Goal: Use online tool/utility: Use online tool/utility

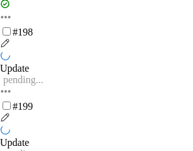
scroll to position [2329, 0]
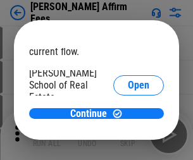
click at [128, 147] on span "Open" at bounding box center [139, 152] width 22 height 10
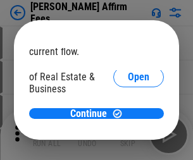
click at [128, 132] on span "Open" at bounding box center [139, 137] width 22 height 10
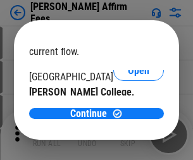
click at [128, 118] on span "Open" at bounding box center [139, 123] width 22 height 10
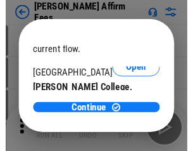
scroll to position [199, 0]
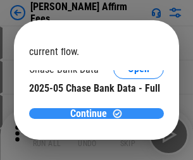
click at [92, 113] on span "Continue" at bounding box center [88, 114] width 37 height 10
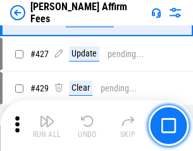
scroll to position [2911, 0]
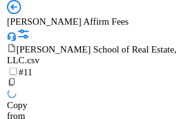
scroll to position [13, 0]
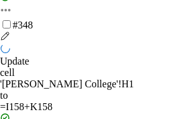
scroll to position [3319, 0]
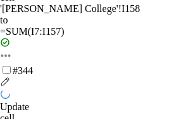
scroll to position [2679, 0]
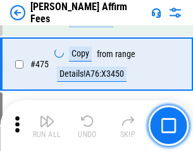
scroll to position [3304, 0]
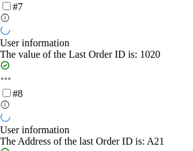
scroll to position [274, 0]
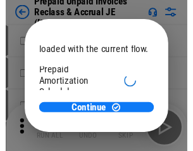
scroll to position [75, 0]
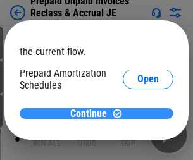
click at [92, 113] on span "Continue" at bounding box center [88, 114] width 37 height 10
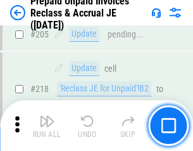
scroll to position [1640, 0]
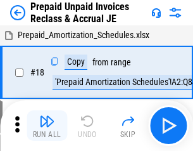
click at [47, 125] on img "button" at bounding box center [46, 120] width 15 height 15
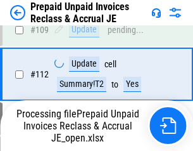
scroll to position [968, 0]
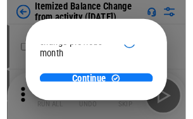
scroll to position [92, 0]
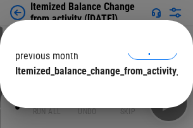
click at [92, 92] on span "Continue" at bounding box center [88, 97] width 37 height 10
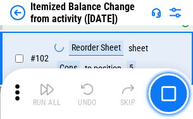
scroll to position [2117, 0]
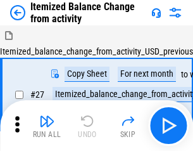
scroll to position [20, 0]
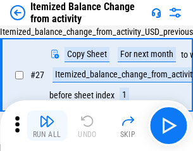
click at [47, 125] on img "button" at bounding box center [46, 120] width 15 height 15
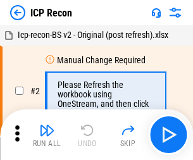
scroll to position [6, 0]
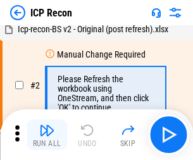
click at [47, 135] on img "button" at bounding box center [46, 130] width 15 height 15
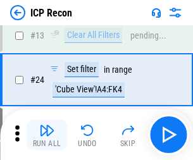
click at [47, 135] on img "button" at bounding box center [46, 130] width 15 height 15
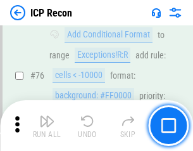
scroll to position [1137, 0]
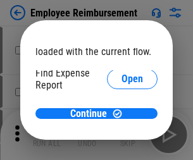
click at [122, 147] on span "Open" at bounding box center [133, 152] width 22 height 10
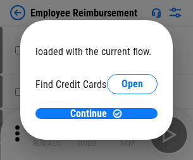
scroll to position [74, 0]
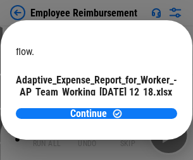
click at [141, 106] on span "Open" at bounding box center [152, 111] width 22 height 10
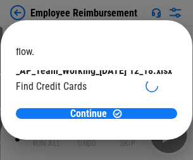
scroll to position [132, 0]
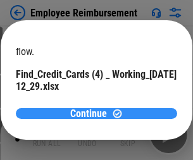
click at [92, 113] on span "Continue" at bounding box center [88, 114] width 37 height 10
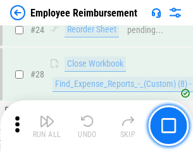
scroll to position [592, 0]
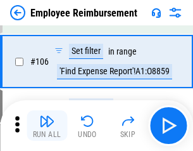
click at [47, 125] on img "button" at bounding box center [46, 120] width 15 height 15
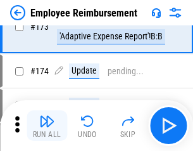
click at [47, 125] on img "button" at bounding box center [46, 120] width 15 height 15
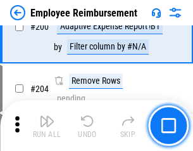
scroll to position [3202, 0]
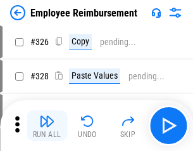
click at [47, 125] on img "button" at bounding box center [46, 120] width 15 height 15
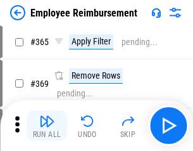
click at [47, 125] on img "button" at bounding box center [46, 120] width 15 height 15
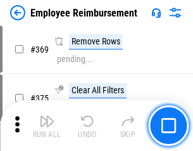
scroll to position [6525, 0]
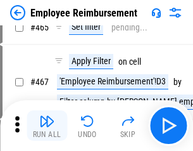
click at [47, 125] on img "button" at bounding box center [46, 120] width 15 height 15
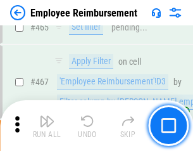
click at [47, 125] on img "button" at bounding box center [46, 120] width 15 height 15
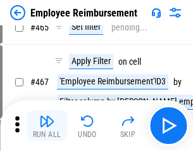
click at [47, 125] on img "button" at bounding box center [46, 120] width 15 height 15
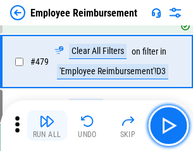
scroll to position [7817, 0]
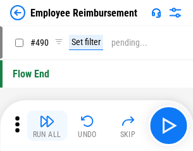
click at [47, 125] on img "button" at bounding box center [46, 120] width 15 height 15
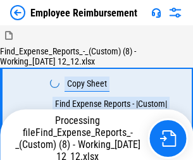
scroll to position [43, 0]
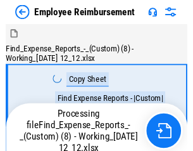
scroll to position [43, 0]
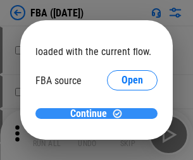
click at [92, 114] on span "Continue" at bounding box center [88, 114] width 37 height 10
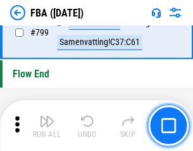
scroll to position [11330, 0]
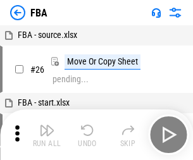
scroll to position [13, 0]
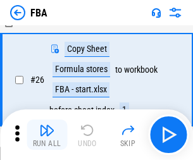
click at [47, 135] on img "button" at bounding box center [46, 130] width 15 height 15
